Goal: Find specific page/section: Find specific page/section

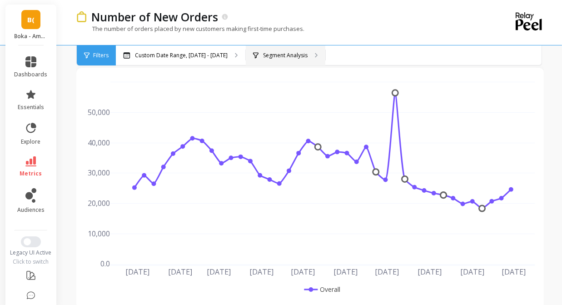
click at [284, 55] on p "Segment Analysis" at bounding box center [285, 55] width 45 height 7
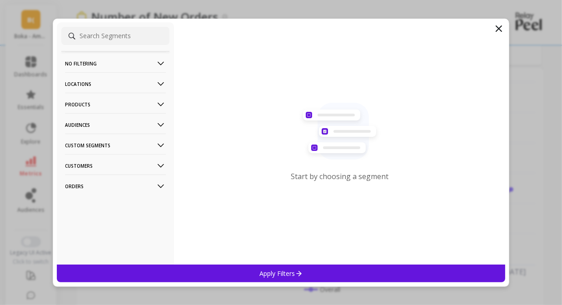
click at [143, 105] on p "Products" at bounding box center [115, 104] width 101 height 23
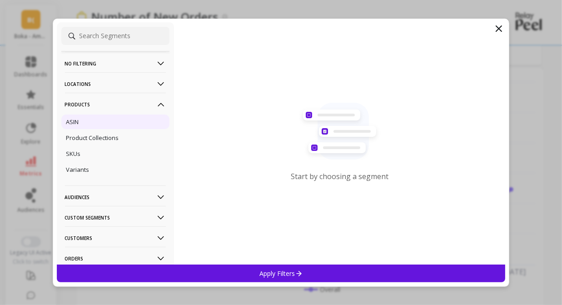
click at [81, 124] on div "ASIN" at bounding box center [115, 122] width 108 height 15
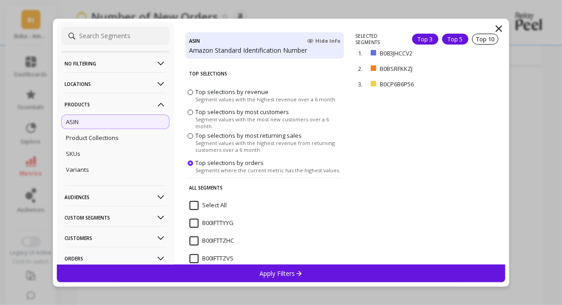
click at [458, 38] on div "Top 5" at bounding box center [455, 39] width 26 height 11
click at [298, 275] on icon at bounding box center [299, 274] width 8 height 8
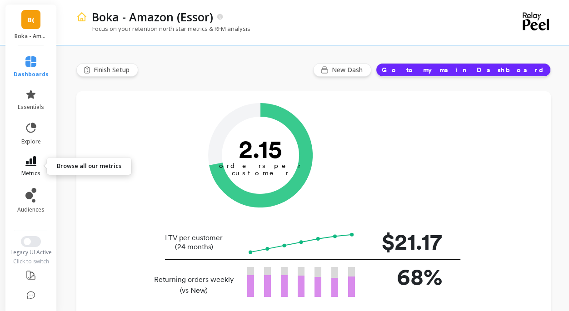
click at [30, 167] on link "metrics" at bounding box center [31, 166] width 35 height 21
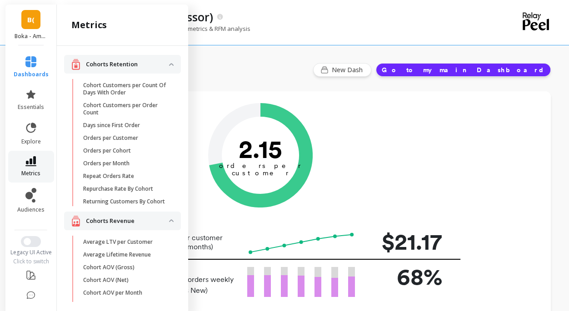
scroll to position [588, 0]
